Goal: Transaction & Acquisition: Purchase product/service

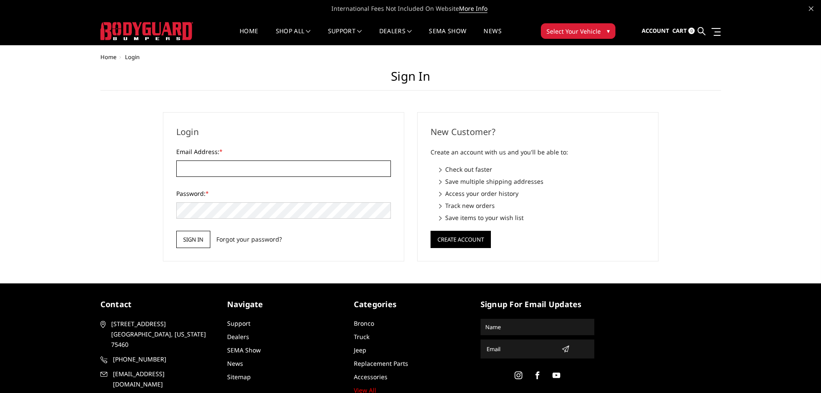
type input "[EMAIL_ADDRESS][DOMAIN_NAME]"
click at [181, 237] on input "Sign in" at bounding box center [193, 239] width 34 height 17
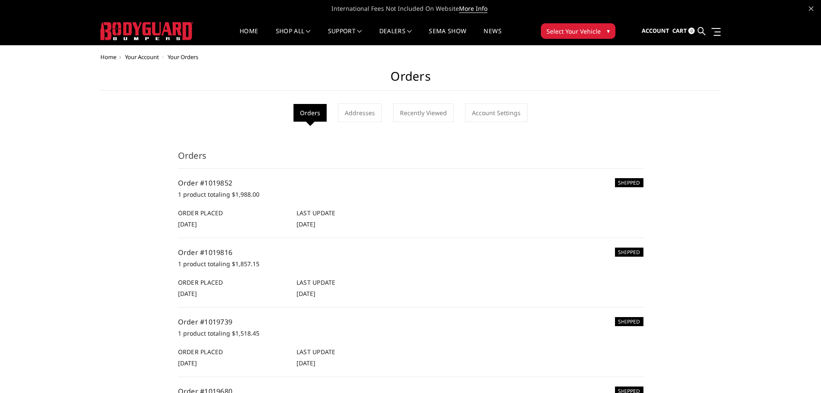
click at [699, 32] on icon at bounding box center [702, 31] width 8 height 8
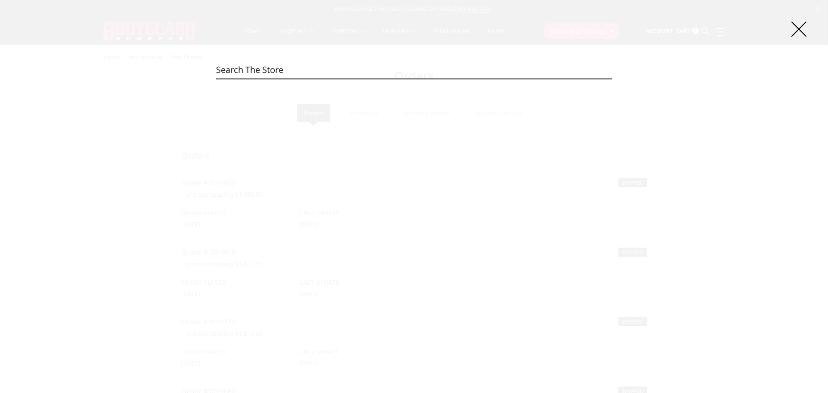
paste input "EER19BYWBNN"
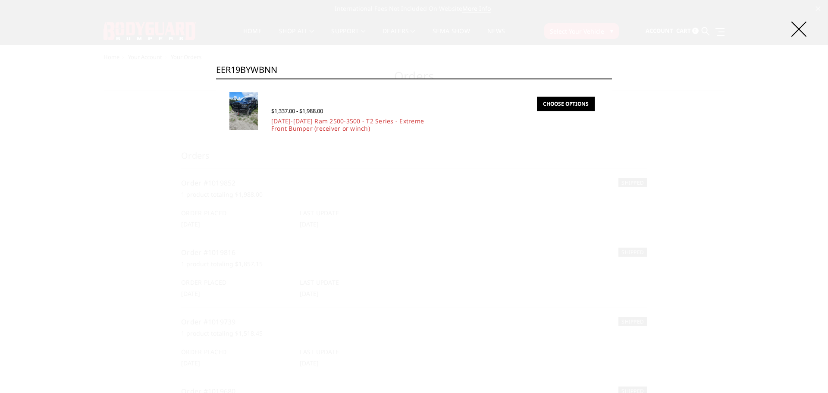
type input "EER19BYWBNN"
click at [563, 106] on link "Choose Options" at bounding box center [566, 104] width 58 height 15
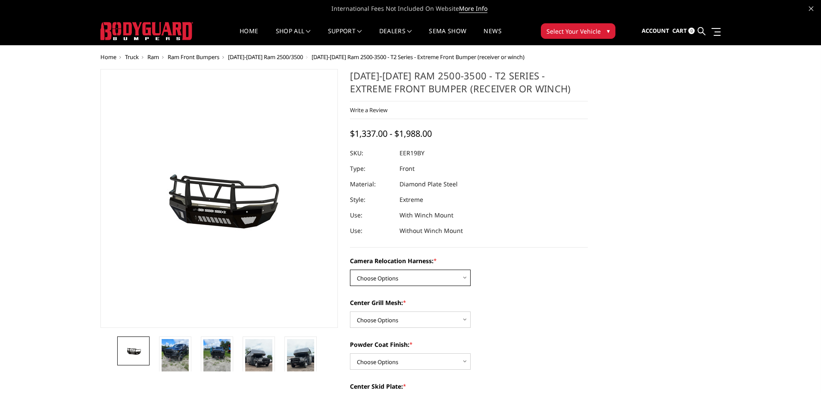
click at [428, 274] on select "Choose Options Without camera harness With camera harness" at bounding box center [410, 277] width 121 height 16
select select "3820"
click at [350, 269] on select "Choose Options Without camera harness With camera harness" at bounding box center [410, 277] width 121 height 16
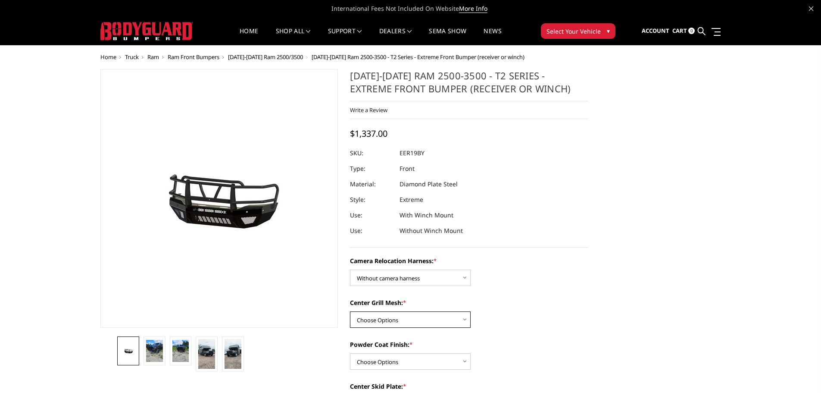
click at [418, 315] on select "Choose Options Without expanded metal With expanded metal" at bounding box center [410, 319] width 121 height 16
select select "3818"
click at [350, 311] on select "Choose Options Without expanded metal With expanded metal" at bounding box center [410, 319] width 121 height 16
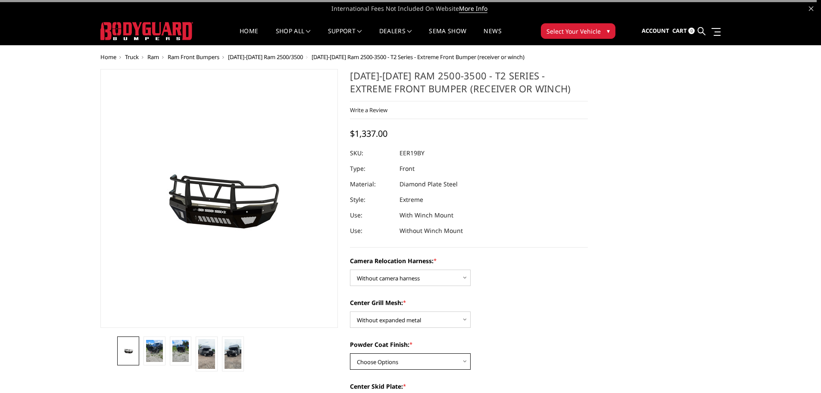
click at [421, 361] on select "Choose Options Textured Black Powder Coat Gloss Black Powder Coat Bare Metal" at bounding box center [410, 361] width 121 height 16
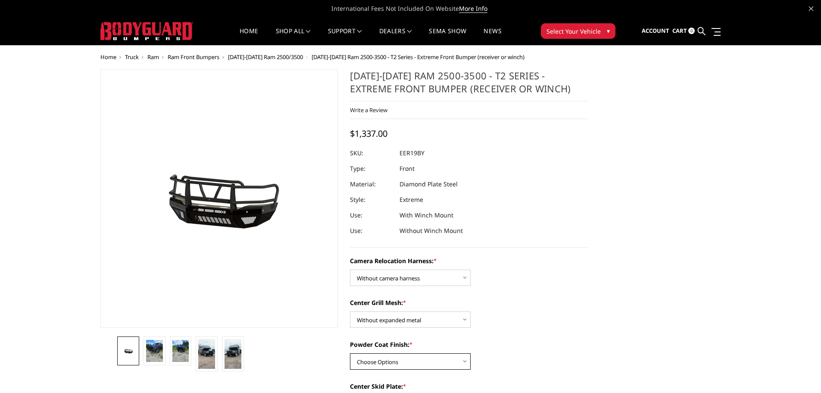
select select "3814"
click at [350, 353] on select "Choose Options Textured Black Powder Coat Gloss Black Powder Coat Bare Metal" at bounding box center [410, 361] width 121 height 16
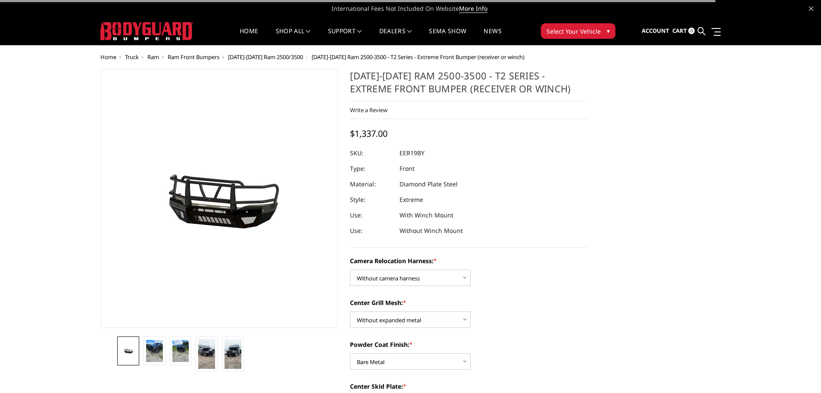
click at [588, 322] on div "Center Grill Mesh: * Choose Options Without expanded metal With expanded metal" at bounding box center [469, 313] width 238 height 30
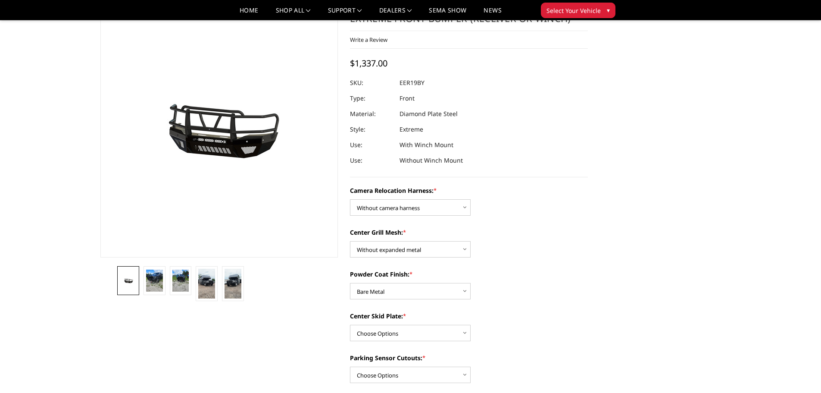
scroll to position [86, 0]
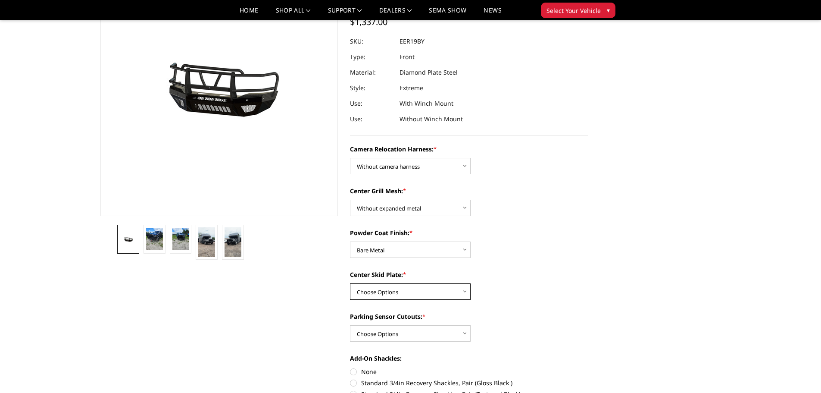
click at [391, 289] on select "Choose Options Winch Mount Skid Plate Standard Skid Plate (included) 2" Receive…" at bounding box center [410, 291] width 121 height 16
click at [411, 159] on select "Choose Options Without camera harness With camera harness" at bounding box center [410, 166] width 121 height 16
select select "3819"
click at [350, 158] on select "Choose Options Without camera harness With camera harness" at bounding box center [410, 166] width 121 height 16
click at [444, 292] on select "Choose Options Winch Mount Skid Plate Standard Skid Plate (included) 2" Receive…" at bounding box center [410, 291] width 121 height 16
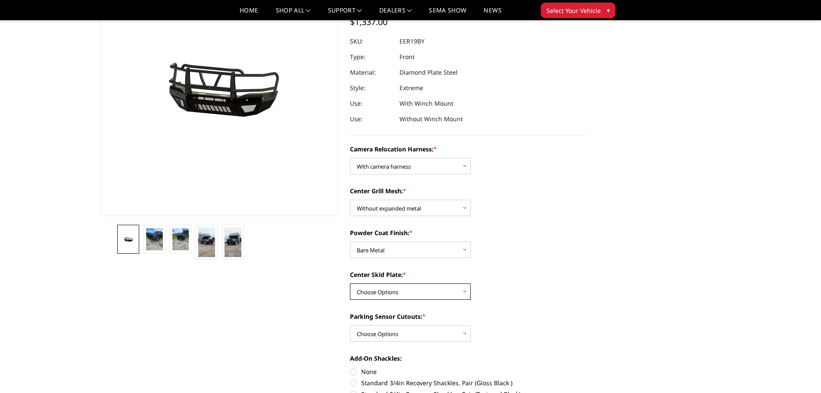
select select "3813"
click at [350, 283] on select "Choose Options Winch Mount Skid Plate Standard Skid Plate (included) 2" Receive…" at bounding box center [410, 291] width 121 height 16
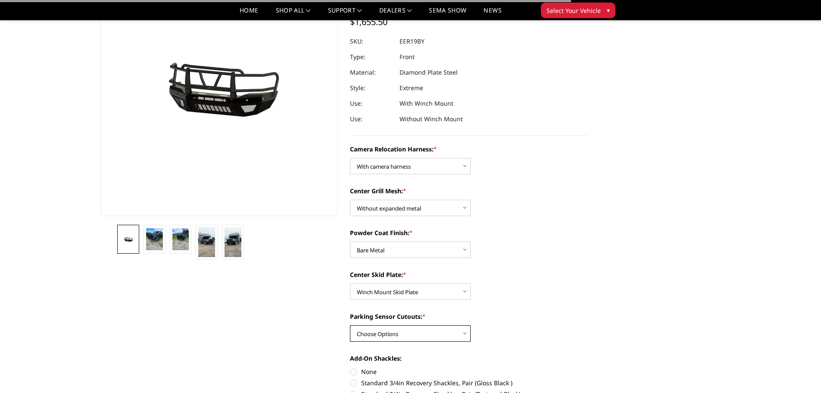
click at [425, 333] on select "Choose Options Yes - With Parking Sensor Cutouts" at bounding box center [410, 333] width 121 height 16
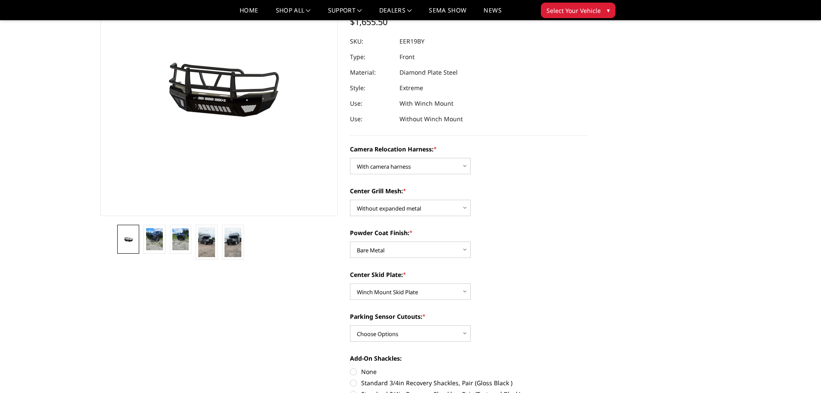
click at [556, 314] on label "Parking Sensor Cutouts: *" at bounding box center [469, 316] width 238 height 9
click at [471, 325] on select "Choose Options Yes - With Parking Sensor Cutouts" at bounding box center [410, 333] width 121 height 16
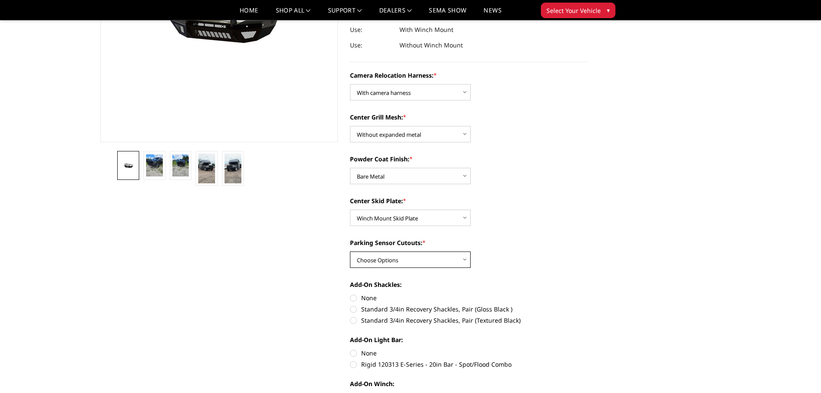
scroll to position [172, 0]
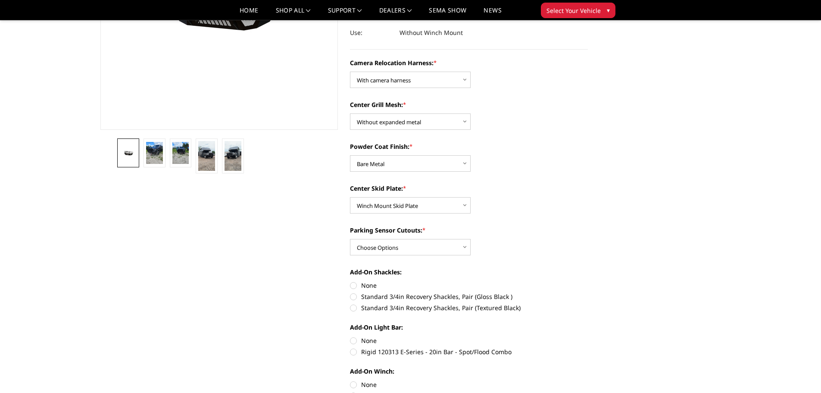
click at [359, 285] on label "None" at bounding box center [469, 285] width 238 height 9
click at [350, 281] on input "None" at bounding box center [350, 281] width 0 height 0
radio input "true"
click at [365, 340] on label "None" at bounding box center [469, 340] width 238 height 9
click at [350, 336] on input "None" at bounding box center [350, 336] width 0 height 0
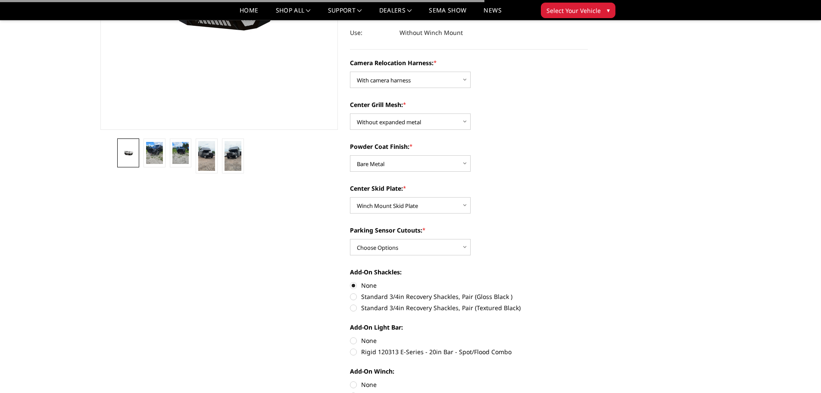
radio input "true"
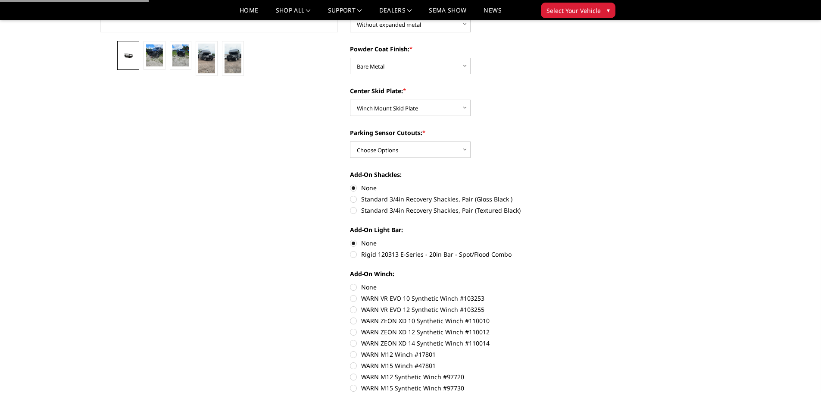
scroll to position [302, 0]
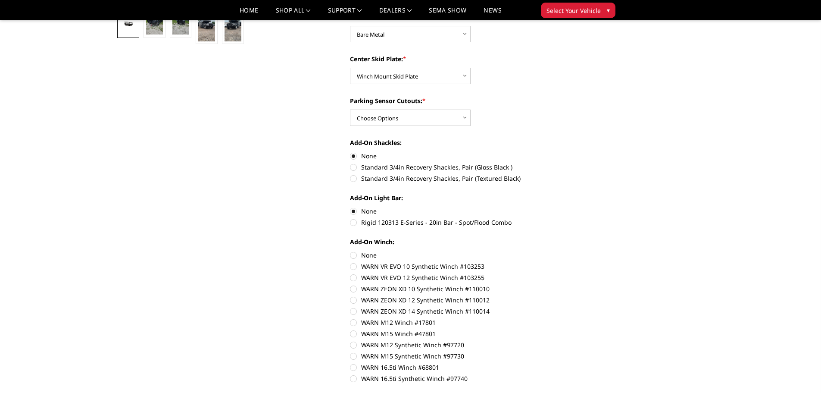
click at [373, 252] on label "None" at bounding box center [469, 254] width 238 height 9
click at [350, 251] on input "None" at bounding box center [350, 250] width 0 height 0
radio input "true"
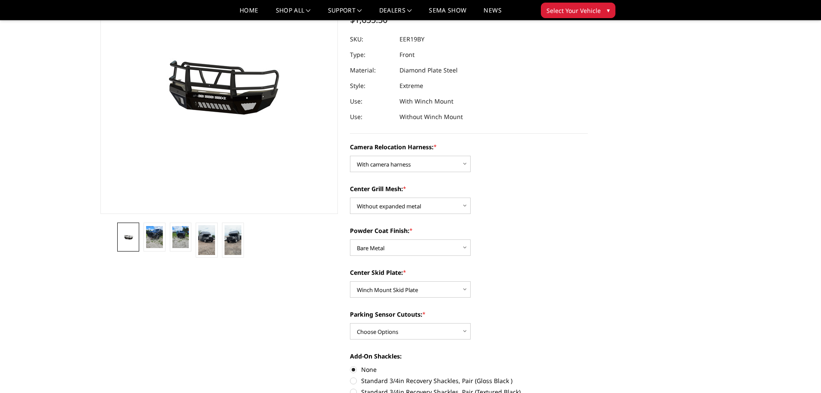
scroll to position [86, 0]
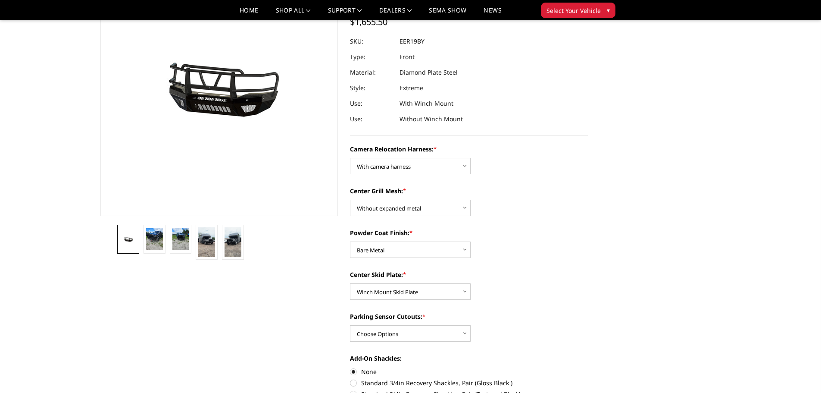
click at [403, 171] on select "Choose Options Without camera harness With camera harness" at bounding box center [410, 166] width 121 height 16
select select "3820"
click at [350, 158] on select "Choose Options Without camera harness With camera harness" at bounding box center [410, 166] width 121 height 16
click at [423, 329] on select "Choose Options Yes - With Parking Sensor Cutouts" at bounding box center [410, 333] width 121 height 16
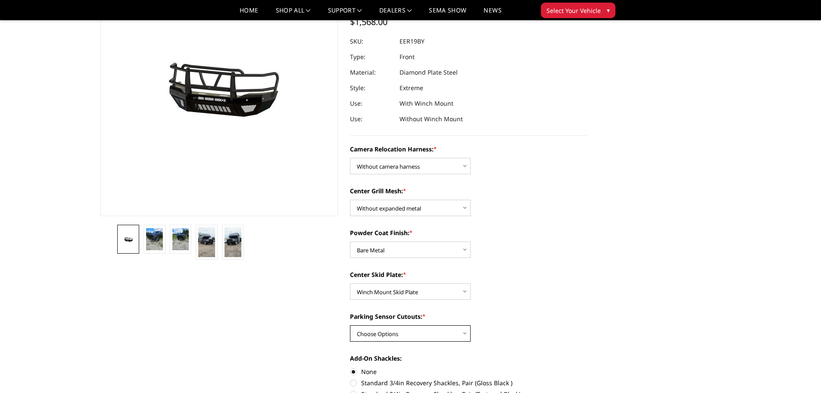
select select "3810"
click at [350, 325] on select "Choose Options Yes - With Parking Sensor Cutouts" at bounding box center [410, 333] width 121 height 16
